Goal: Obtain resource: Obtain resource

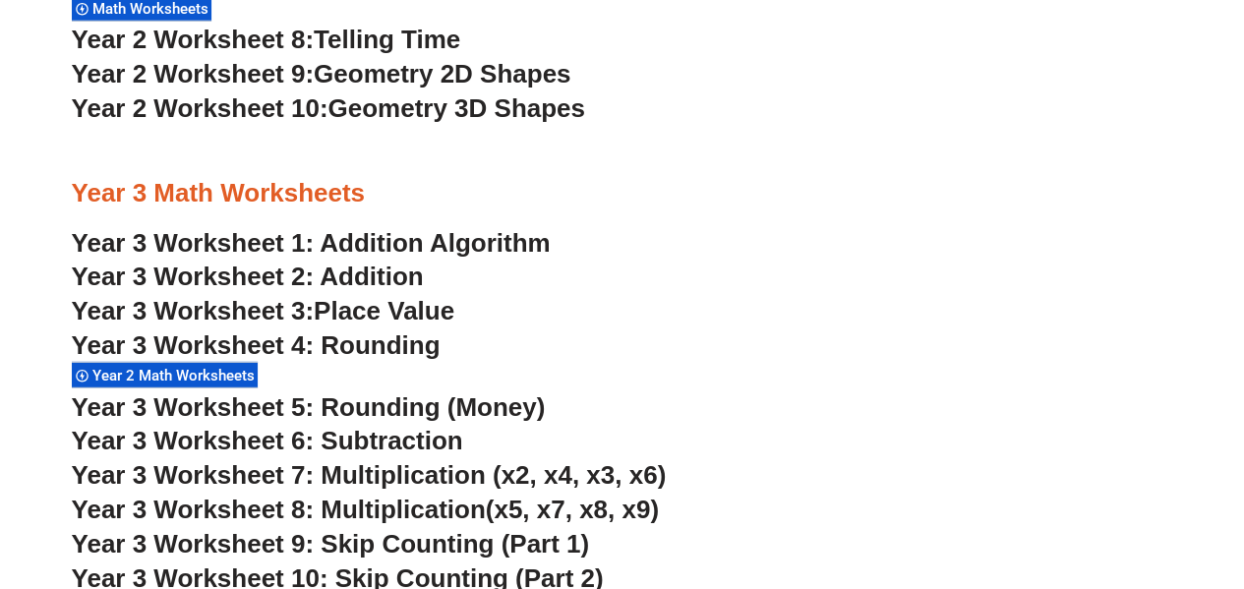
scroll to position [2627, 0]
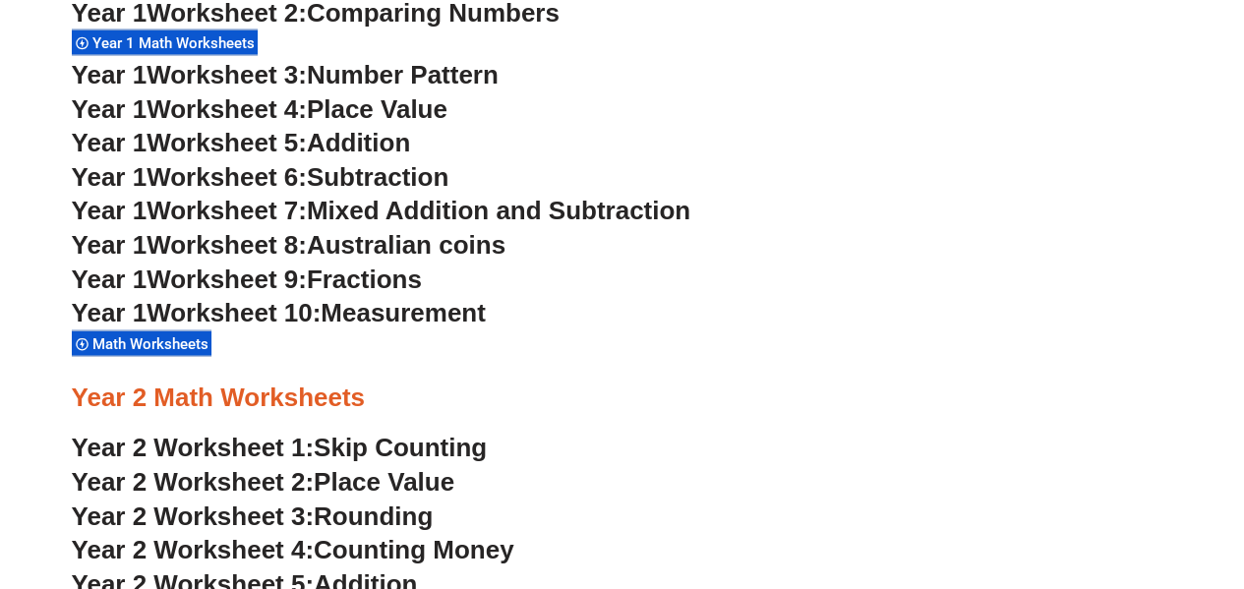
scroll to position [1937, 0]
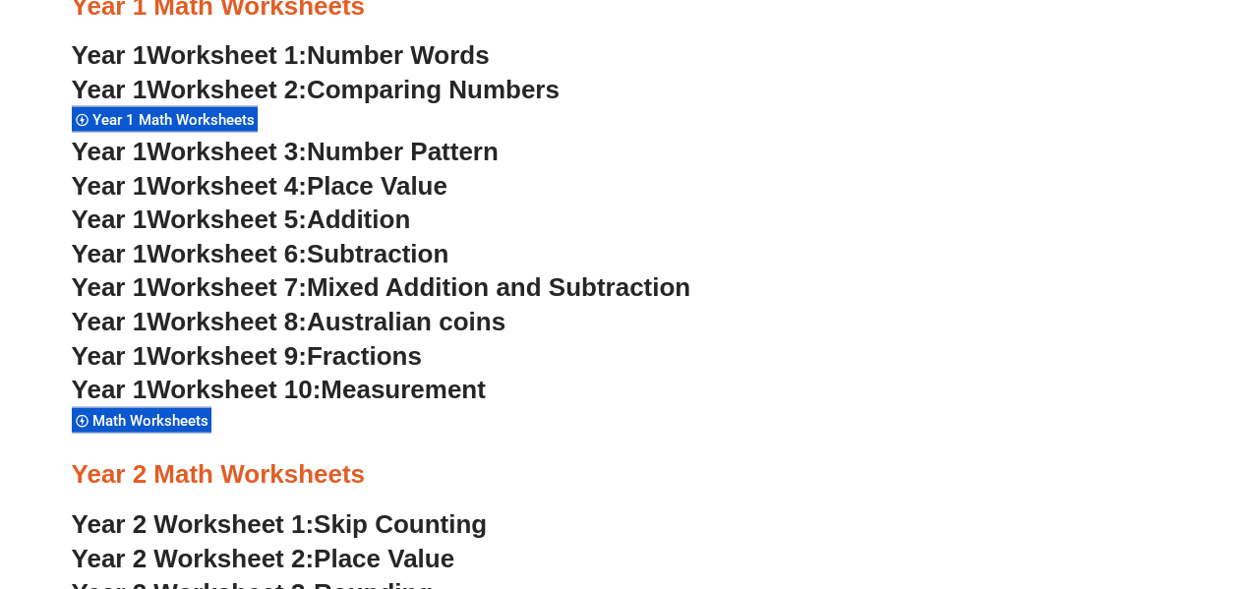
click at [371, 214] on span "Addition" at bounding box center [358, 218] width 103 height 29
